Goal: Information Seeking & Learning: Learn about a topic

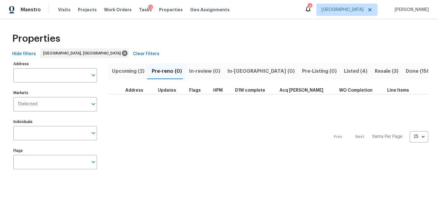
click at [344, 68] on span "Listed (4)" at bounding box center [355, 71] width 23 height 9
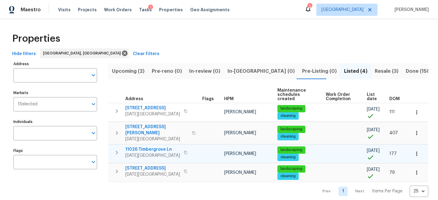
click at [143, 158] on tr "11026 Timbergrove Ln Corpus Christi, TX 78410 Scott McGinnis landscaping cleani…" at bounding box center [268, 153] width 320 height 19
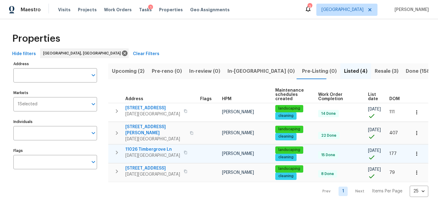
click at [142, 146] on span "11026 Timbergrove Ln" at bounding box center [152, 149] width 55 height 6
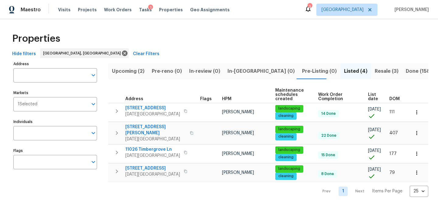
click at [222, 25] on div "Properties Hide filters Corpus Christi, TX Clear Filters Address Address Market…" at bounding box center [219, 112] width 438 height 187
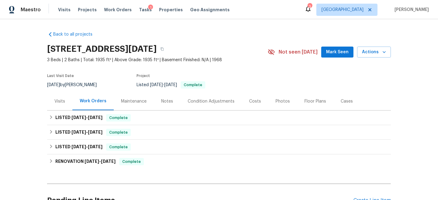
click at [138, 99] on div "Maintenance" at bounding box center [134, 101] width 26 height 6
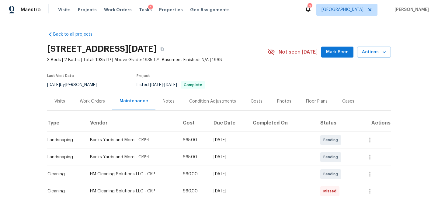
scroll to position [57, 0]
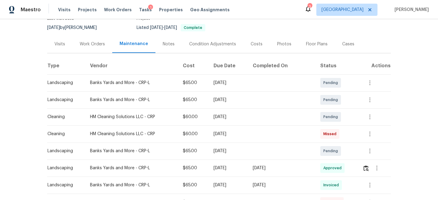
click at [112, 99] on div "Banks Yards and More - CRP-L" at bounding box center [131, 100] width 83 height 6
click at [108, 129] on td "HM Cleaning Solutions LLC - CRP" at bounding box center [131, 133] width 93 height 17
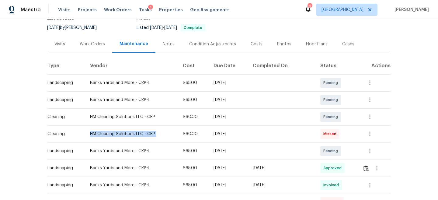
click at [108, 129] on td "HM Cleaning Solutions LLC - CRP" at bounding box center [131, 133] width 93 height 17
click at [103, 153] on div "Banks Yards and More - CRP-L" at bounding box center [131, 151] width 83 height 6
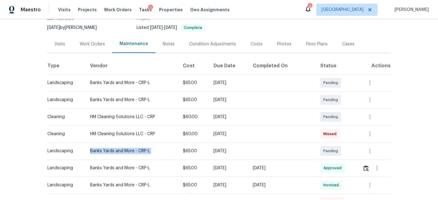
click at [103, 153] on div "Banks Yards and More - CRP-L" at bounding box center [131, 151] width 83 height 6
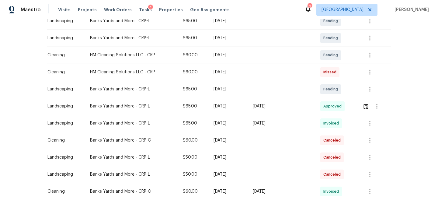
click at [221, 72] on div "Mon, Aug 11 2025" at bounding box center [227, 72] width 29 height 6
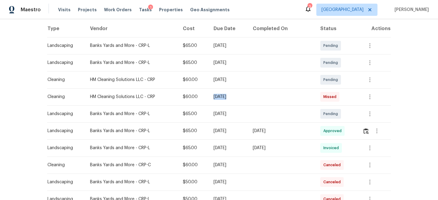
scroll to position [82, 0]
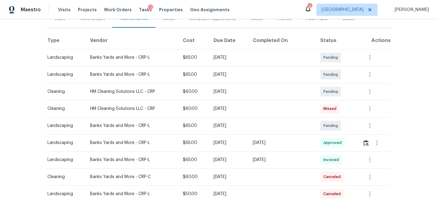
click at [226, 74] on div "Mon, Aug 25 2025" at bounding box center [227, 74] width 29 height 6
click at [225, 88] on td "Mon, Aug 25 2025" at bounding box center [227, 91] width 39 height 17
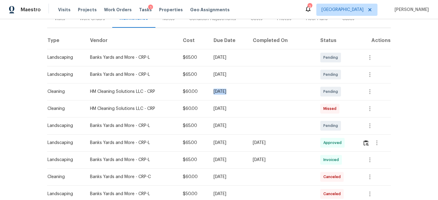
click at [225, 88] on td "Mon, Aug 25 2025" at bounding box center [227, 91] width 39 height 17
click at [223, 91] on div "Mon, Aug 25 2025" at bounding box center [227, 91] width 29 height 6
click at [164, 97] on td "HM Cleaning Solutions LLC - CRP" at bounding box center [131, 91] width 93 height 17
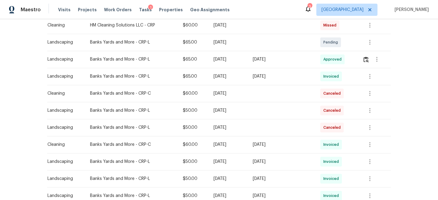
scroll to position [167, 0]
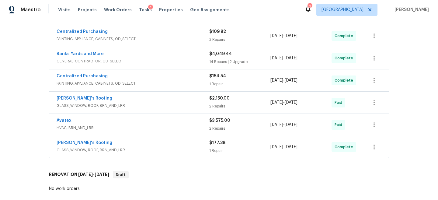
scroll to position [160, 0]
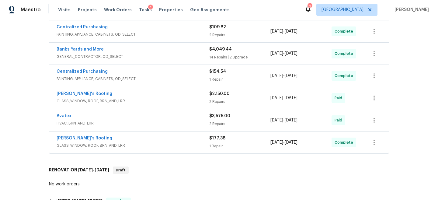
click at [165, 143] on span "GLASS_WINDOW, ROOF, BRN_AND_LRR" at bounding box center [133, 145] width 153 height 6
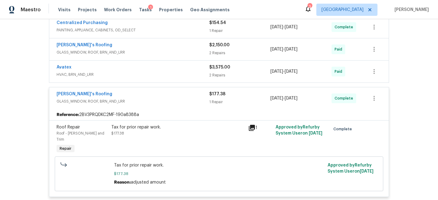
scroll to position [201, 0]
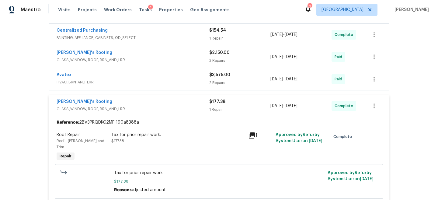
click at [183, 58] on span "GLASS_WINDOW, ROOF, BRN_AND_LRR" at bounding box center [133, 60] width 153 height 6
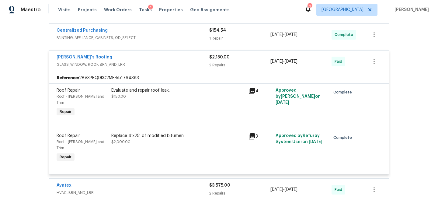
click at [139, 136] on div "Replace 4’x25’ of modified bitumen $2,000.00" at bounding box center [177, 138] width 133 height 12
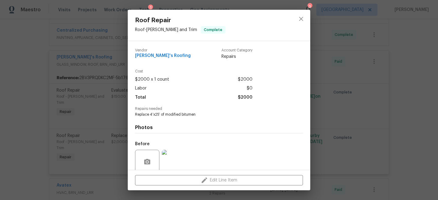
scroll to position [50, 0]
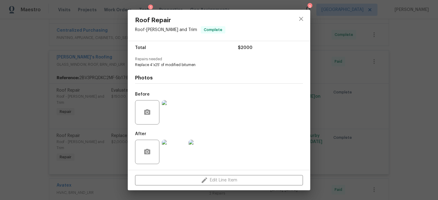
click at [181, 154] on img at bounding box center [174, 151] width 24 height 24
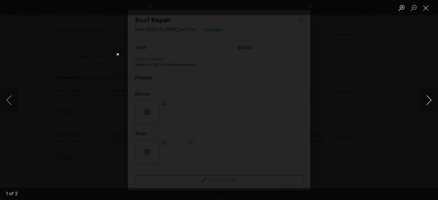
click at [430, 100] on button "Next image" at bounding box center [428, 100] width 18 height 24
click at [386, 65] on div "Lightbox" at bounding box center [219, 100] width 438 height 200
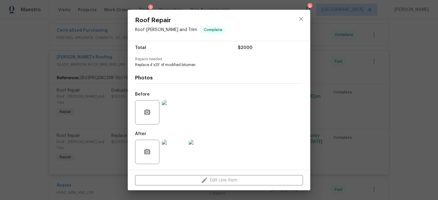
click at [375, 122] on div "Roof Repair Roof - [PERSON_NAME] and Trim Complete Vendor [PERSON_NAME]'s Roofi…" at bounding box center [219, 100] width 438 height 200
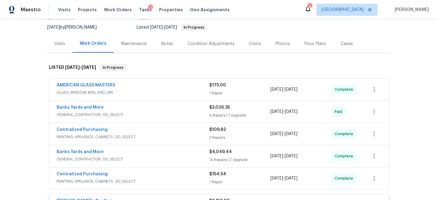
scroll to position [0, 0]
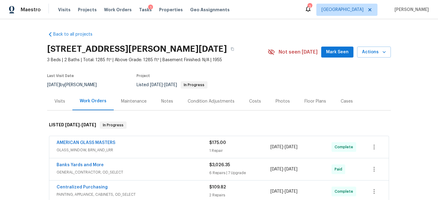
click at [282, 100] on div "Photos" at bounding box center [282, 101] width 14 height 6
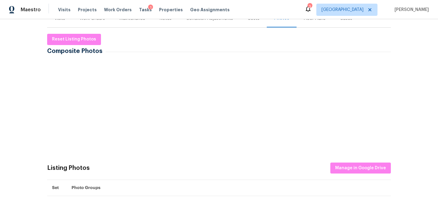
scroll to position [93, 0]
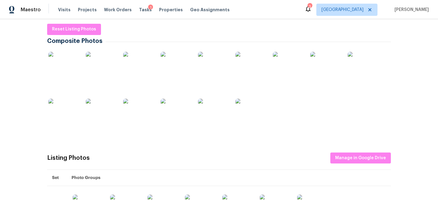
click at [70, 66] on img at bounding box center [63, 67] width 30 height 30
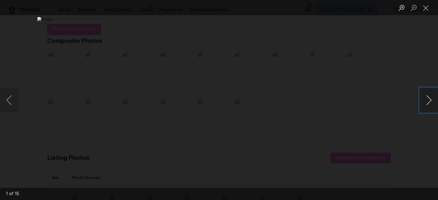
click at [421, 98] on button "Next image" at bounding box center [428, 100] width 18 height 24
click at [424, 98] on button "Next image" at bounding box center [428, 100] width 18 height 24
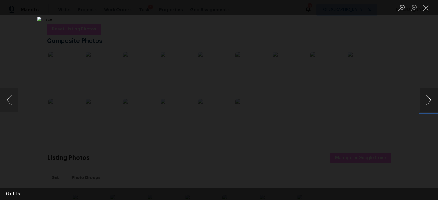
click at [424, 98] on button "Next image" at bounding box center [428, 100] width 18 height 24
click at [423, 98] on button "Next image" at bounding box center [428, 100] width 18 height 24
click at [386, 67] on div "Lightbox" at bounding box center [219, 100] width 438 height 200
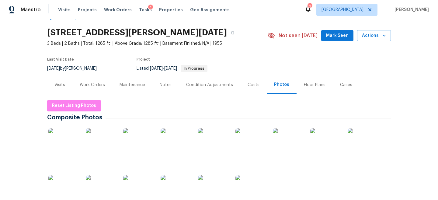
click at [88, 84] on div "Work Orders" at bounding box center [92, 85] width 25 height 6
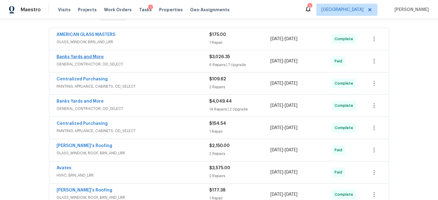
scroll to position [108, 0]
click at [176, 67] on div "Banks Yards and More GENERAL_CONTRACTOR, OD_SELECT" at bounding box center [133, 60] width 153 height 15
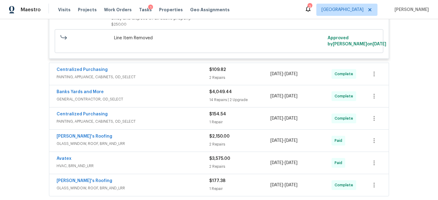
scroll to position [918, 0]
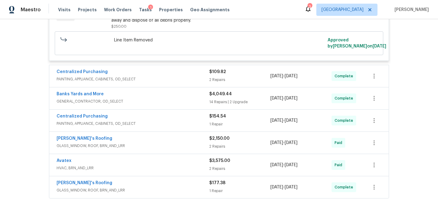
click at [186, 104] on span "GENERAL_CONTRACTOR, OD_SELECT" at bounding box center [133, 101] width 153 height 6
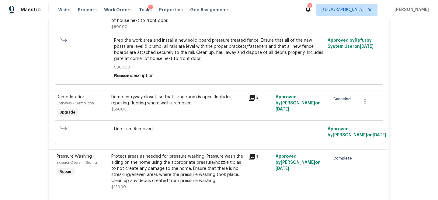
scroll to position [212, 0]
